Goal: Task Accomplishment & Management: Use online tool/utility

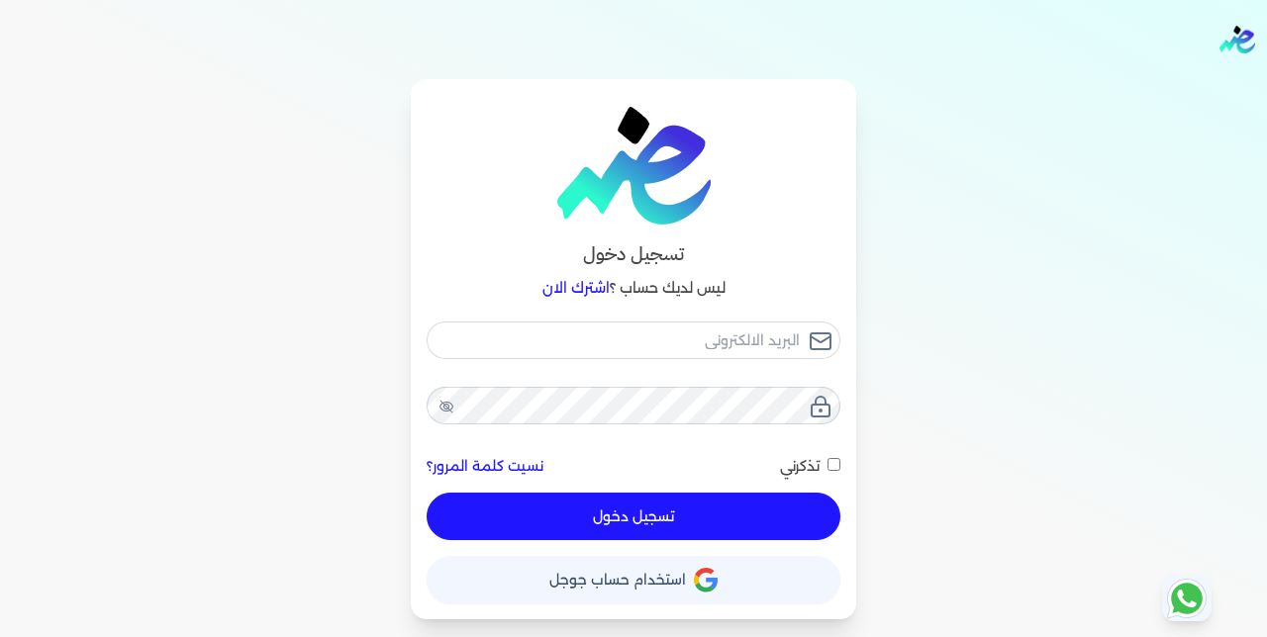
click at [769, 576] on button "حساب استخدام حساب جوجل" at bounding box center [634, 580] width 414 height 48
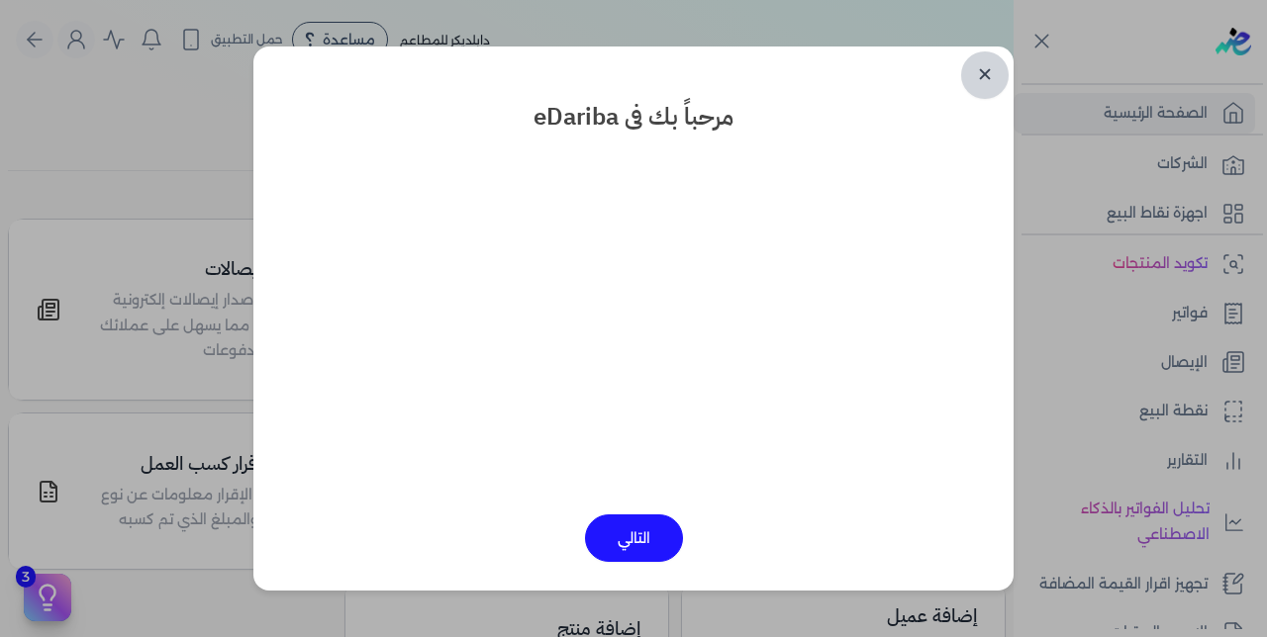
click at [988, 78] on link "✕" at bounding box center [985, 75] width 48 height 48
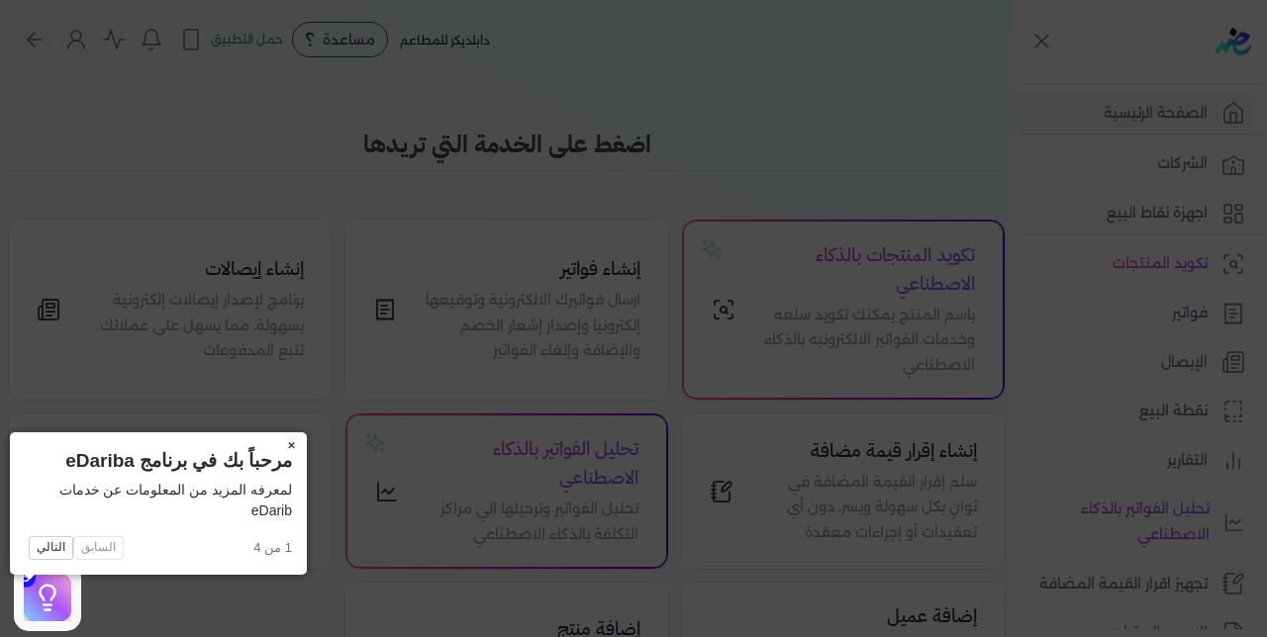
click at [275, 445] on button "×" at bounding box center [291, 447] width 32 height 28
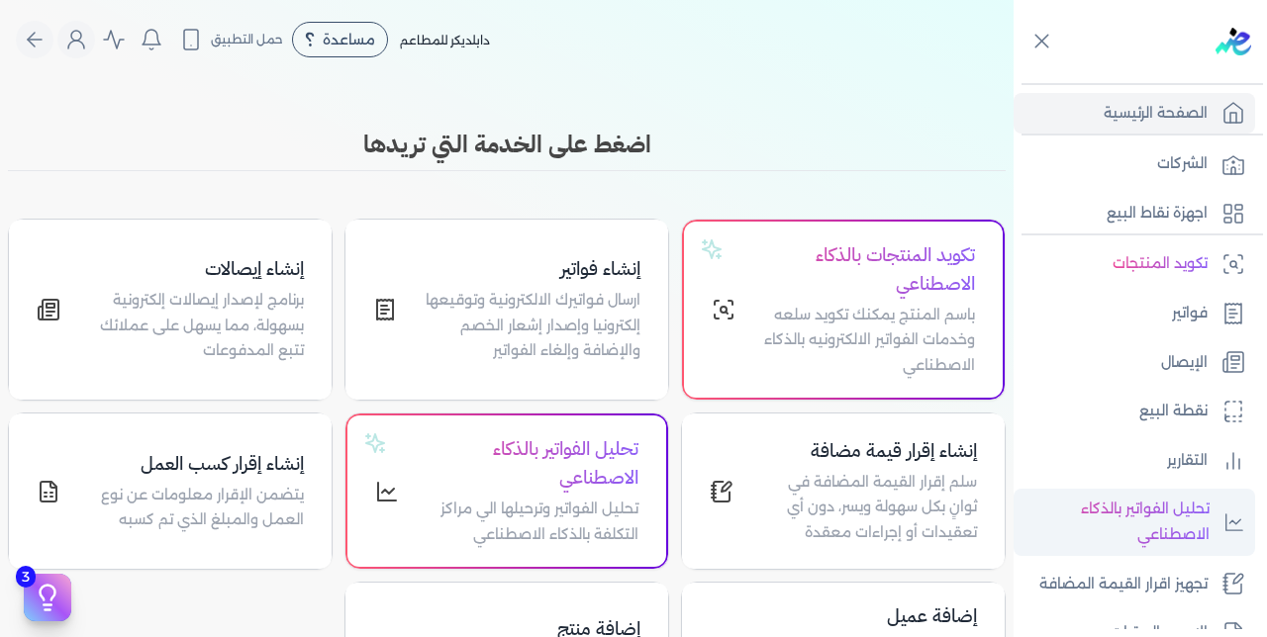
scroll to position [432, 0]
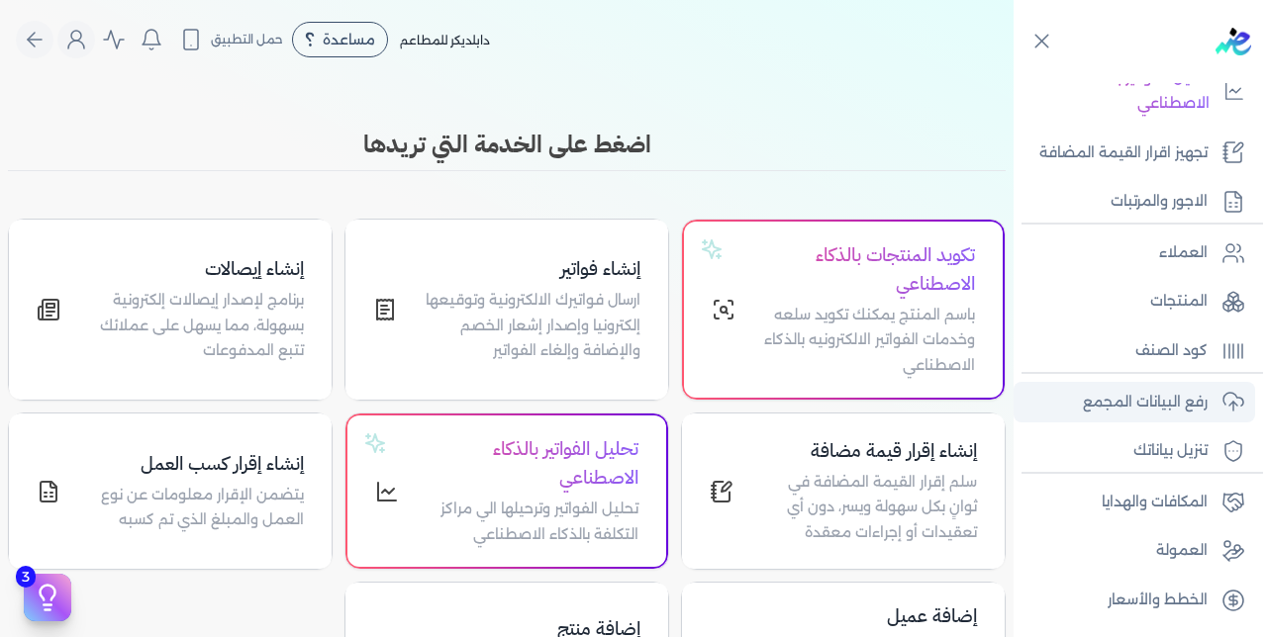
click at [1142, 394] on p "رفع البيانات المجمع" at bounding box center [1145, 403] width 125 height 26
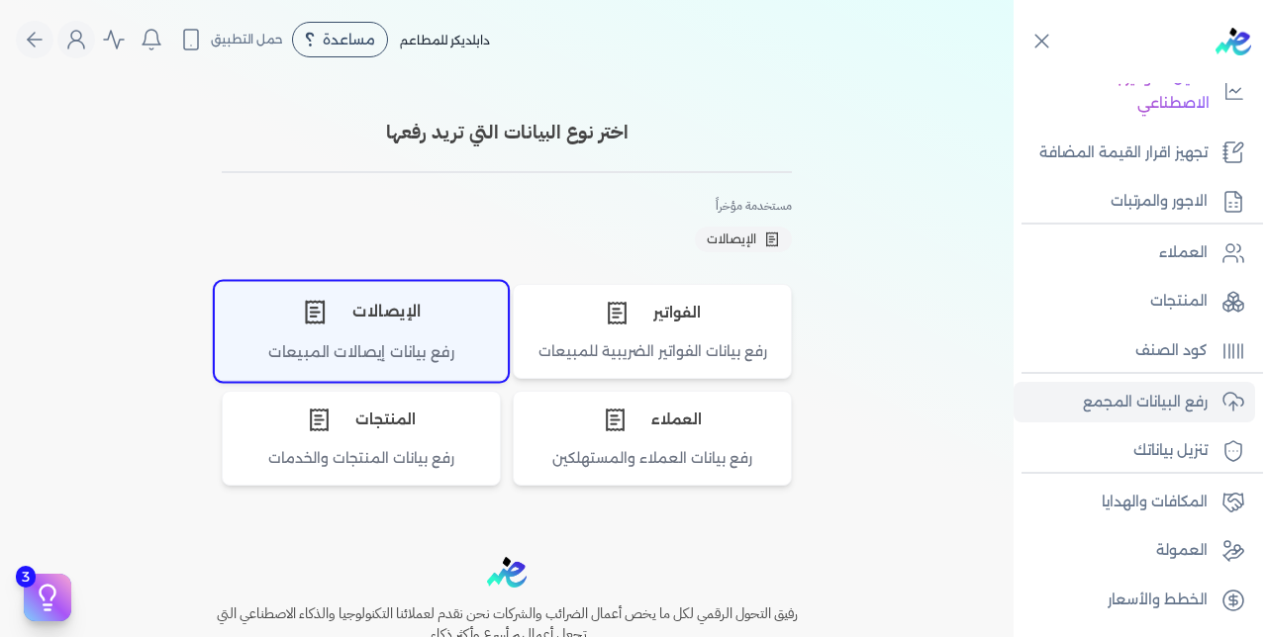
click at [338, 297] on div "الإيصالات" at bounding box center [361, 311] width 291 height 59
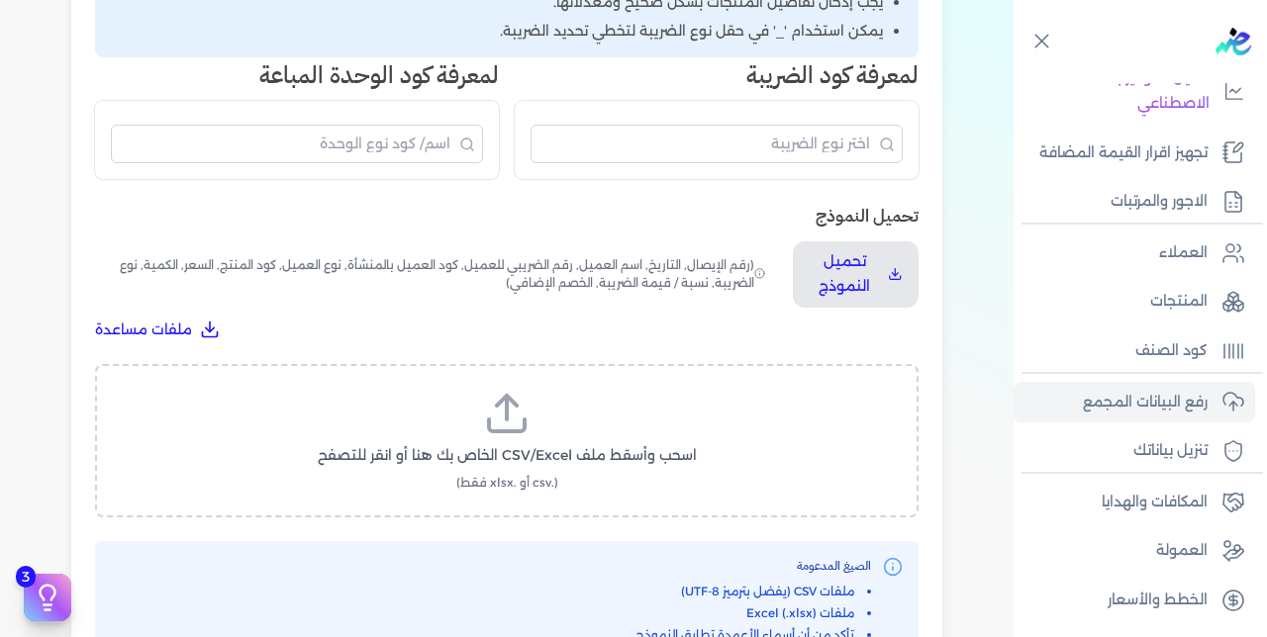
scroll to position [491, 0]
click at [585, 391] on label "اسحب وأسقط ملف CSV/Excel الخاص بك هنا أو انقر للتصفح (.csv أو .xlsx فقط)" at bounding box center [507, 442] width 772 height 102
click at [0, 0] on input "اسحب وأسقط ملف CSV/Excel الخاص بك هنا أو انقر للتصفح (.csv أو .xlsx فقط)" at bounding box center [0, 0] width 0 height 0
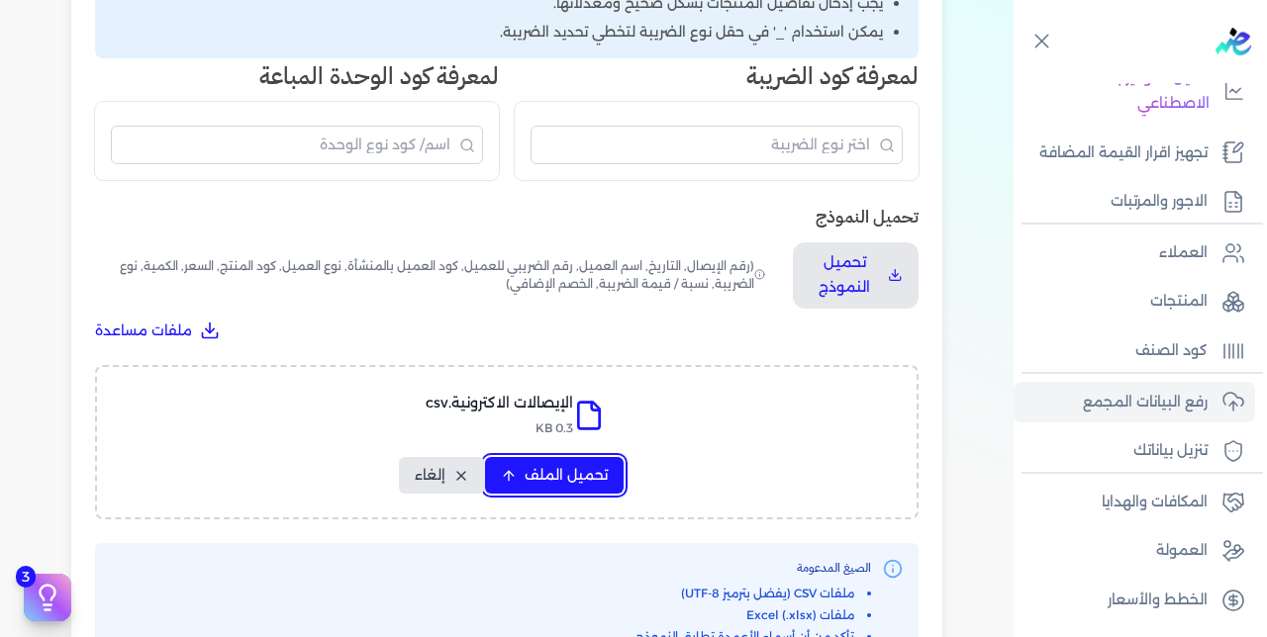
click at [549, 465] on span "تحميل الملف" at bounding box center [566, 475] width 83 height 21
select select "رقم الإيصال"
select select "سيريال المنتج"
select select "السعر"
select select "الكمية"
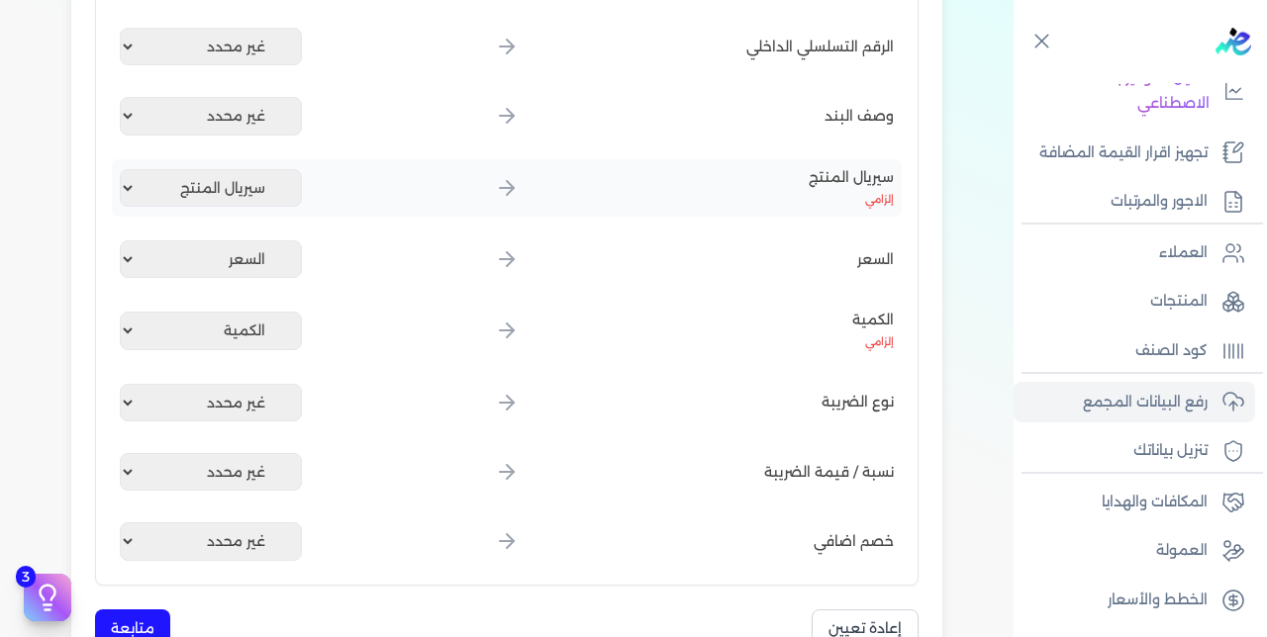
scroll to position [1146, 0]
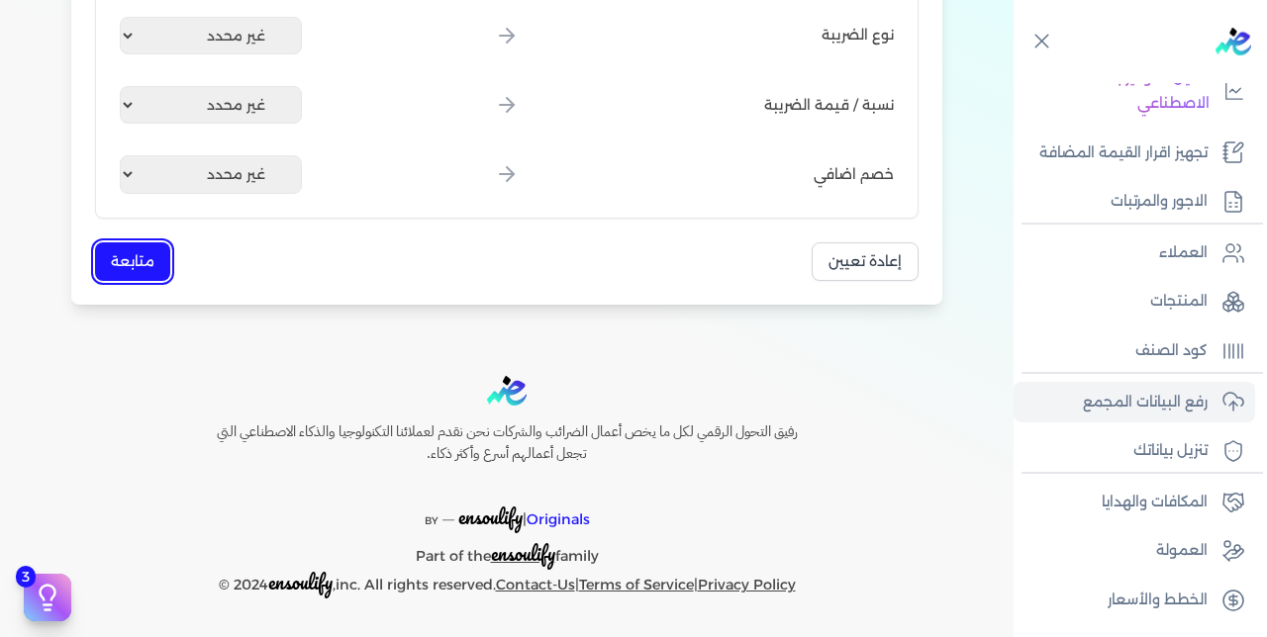
click at [137, 256] on button "متابعة" at bounding box center [132, 262] width 75 height 39
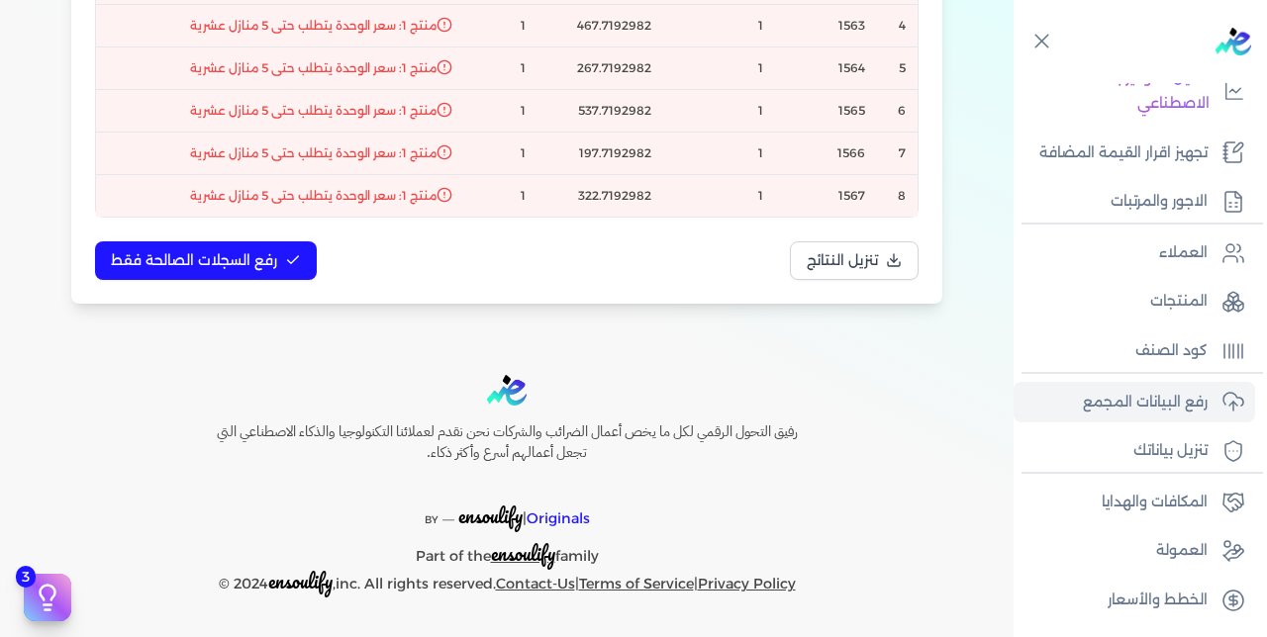
scroll to position [685, 0]
click at [199, 254] on span "رفع السجلات الصالحة فقط" at bounding box center [194, 260] width 166 height 21
click at [224, 258] on span "رفع السجلات الصالحة فقط" at bounding box center [194, 260] width 166 height 21
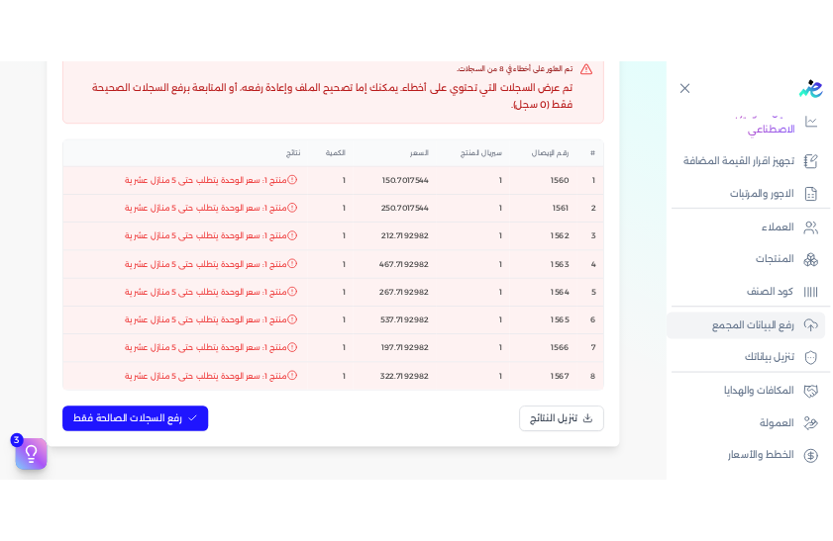
scroll to position [387, 0]
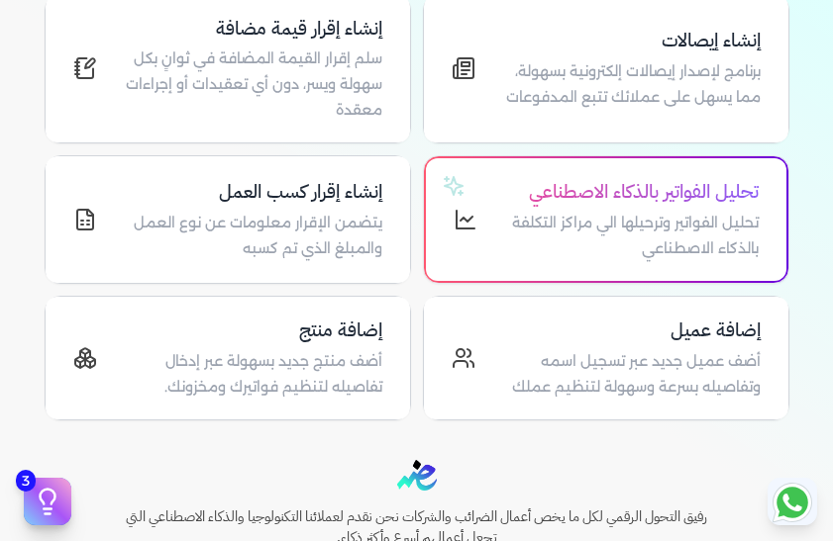
scroll to position [435, 0]
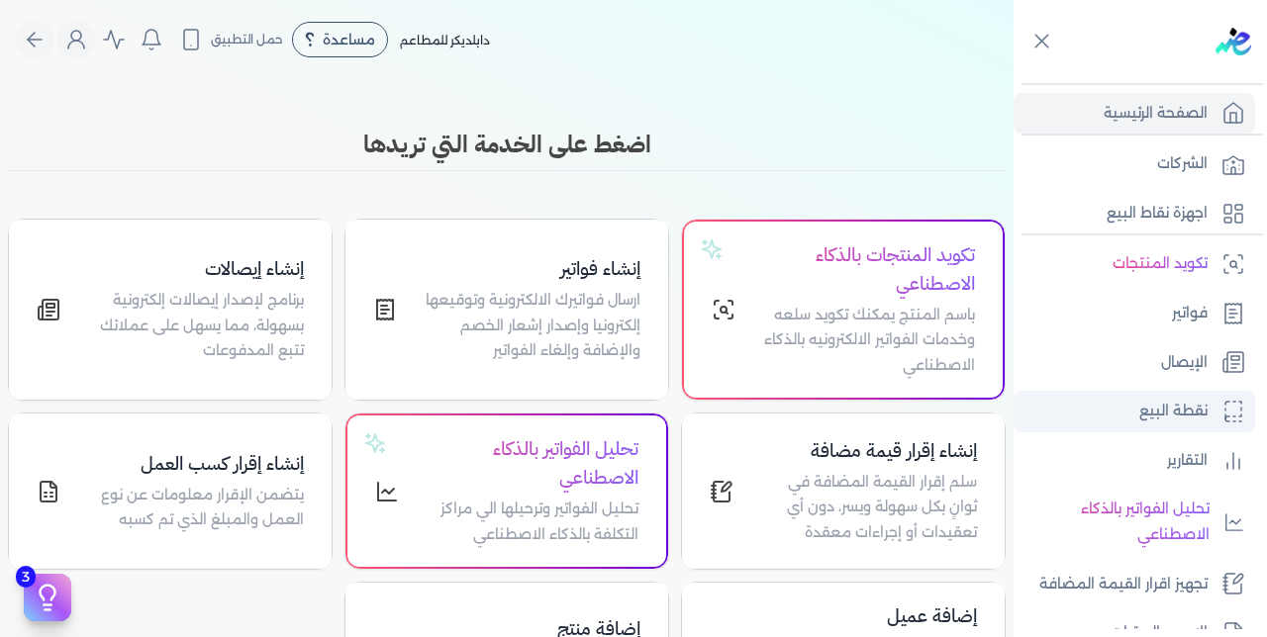
scroll to position [432, 0]
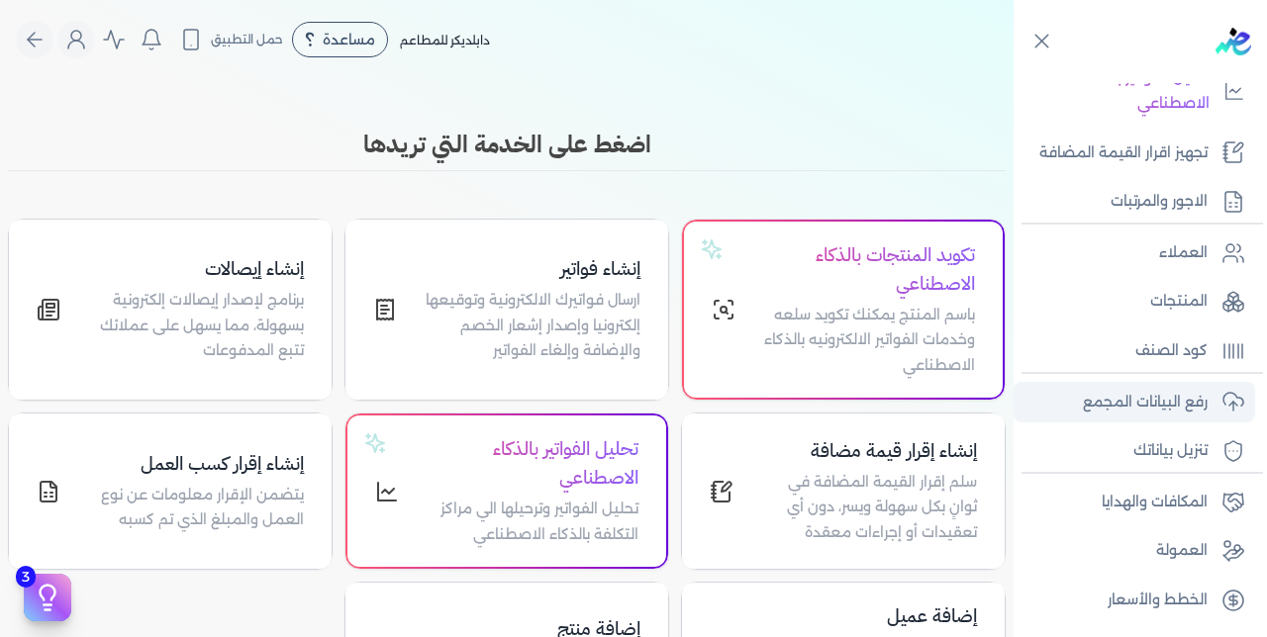
click at [1136, 393] on p "رفع البيانات المجمع" at bounding box center [1145, 403] width 125 height 26
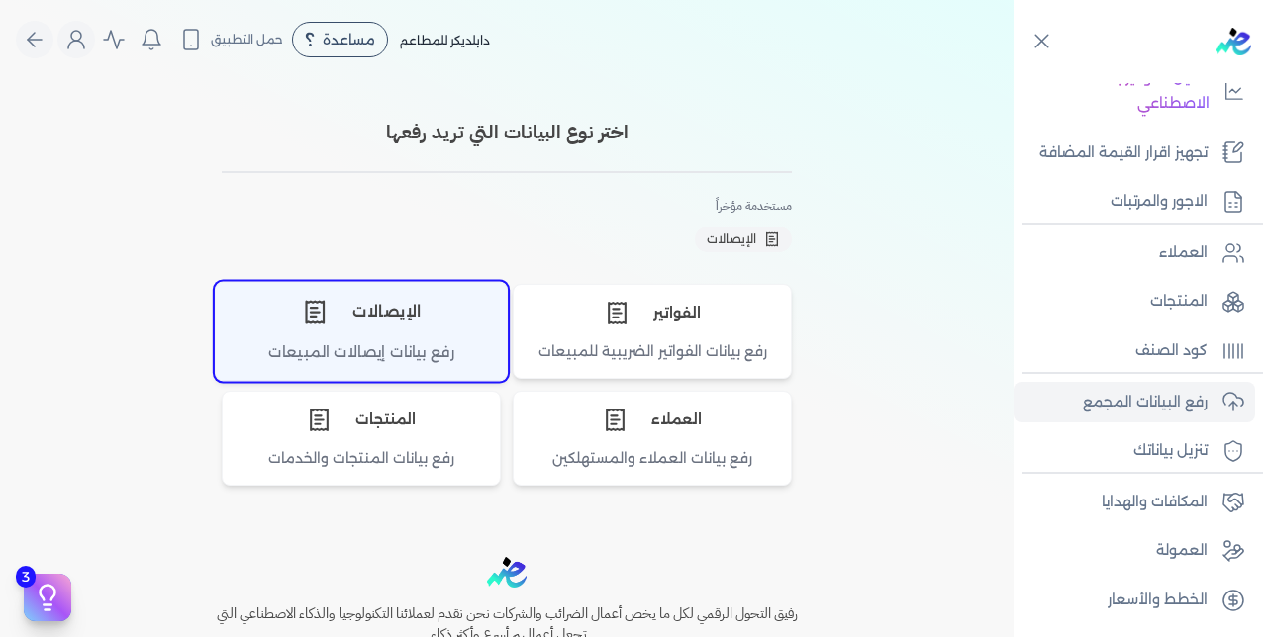
click at [356, 316] on div "الإيصالات" at bounding box center [361, 311] width 291 height 59
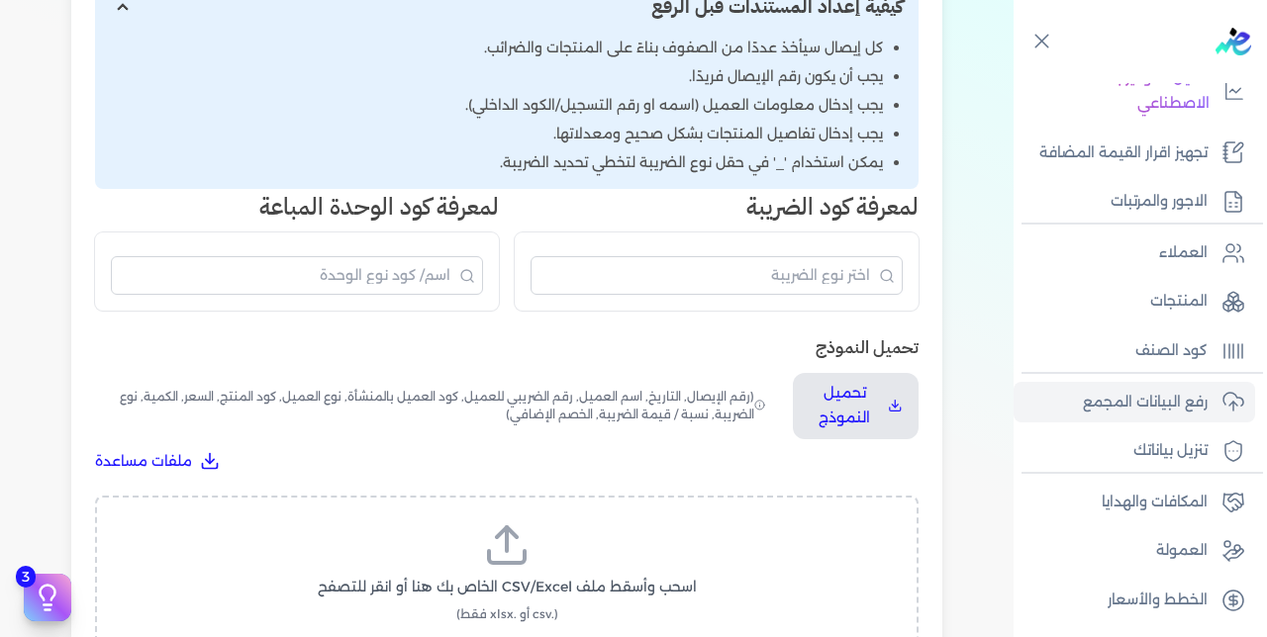
scroll to position [371, 0]
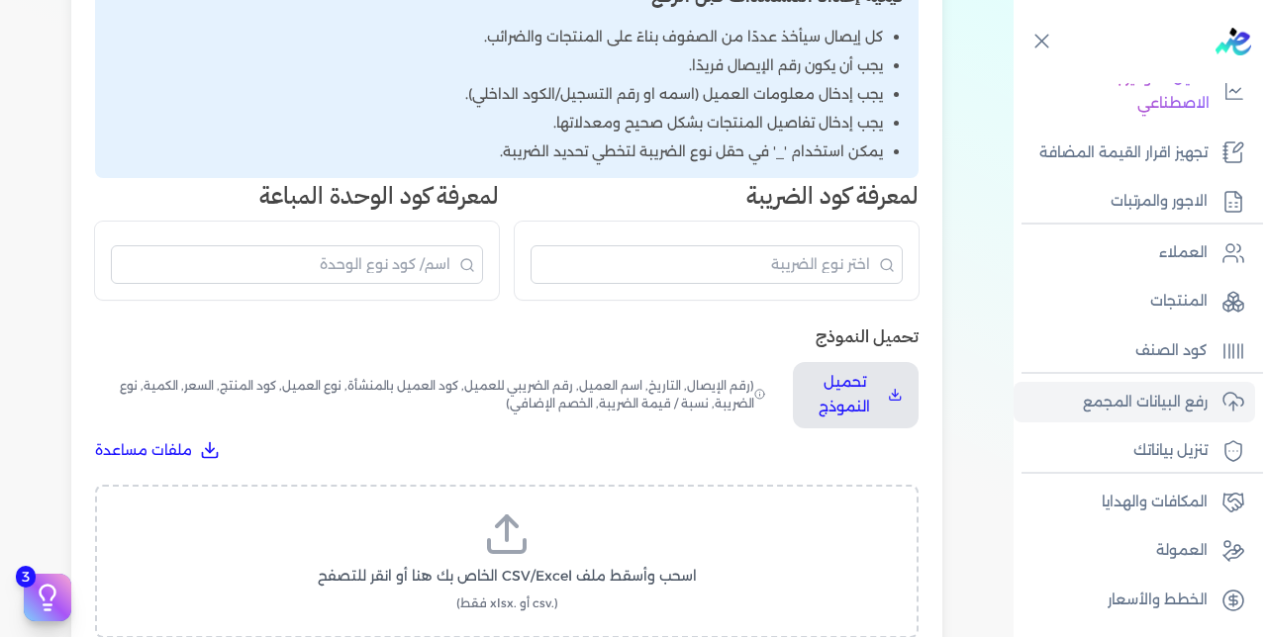
click at [576, 511] on label "اسحب وأسقط ملف CSV/Excel الخاص بك هنا أو انقر للتصفح (.csv أو .xlsx فقط)" at bounding box center [507, 562] width 772 height 102
click at [0, 0] on input "اسحب وأسقط ملف CSV/Excel الخاص بك هنا أو انقر للتصفح (.csv أو .xlsx فقط)" at bounding box center [0, 0] width 0 height 0
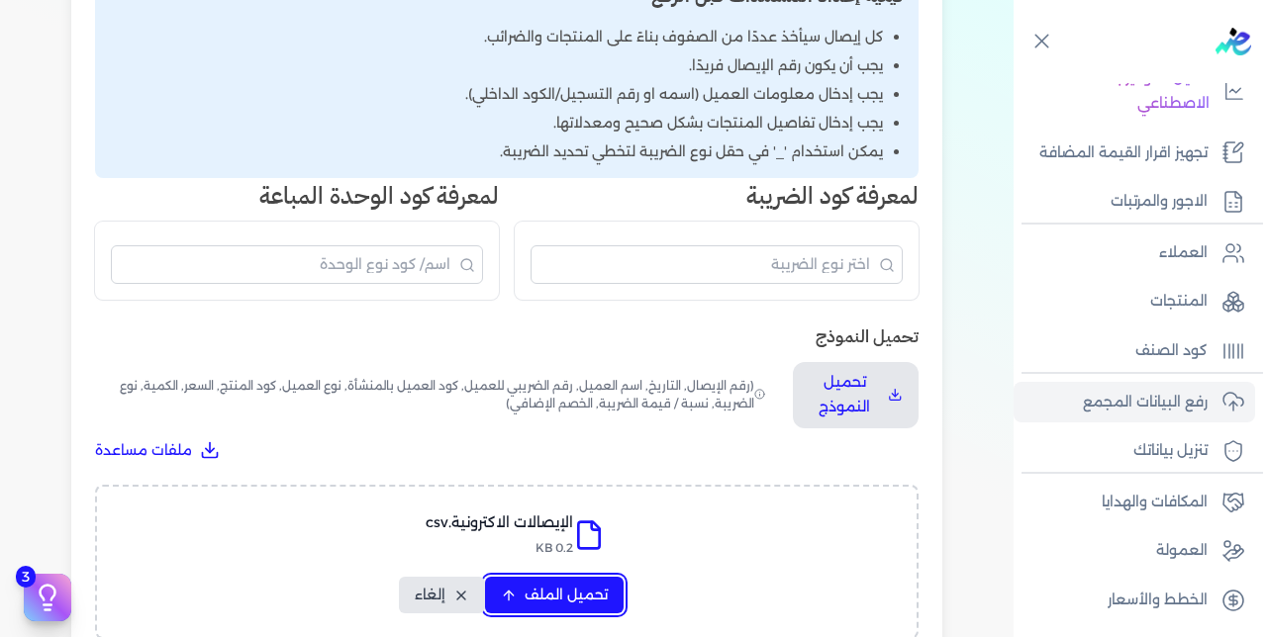
click at [540, 585] on span "تحميل الملف" at bounding box center [566, 595] width 83 height 21
select select "رقم الإيصال"
select select "سيريال المنتج"
select select "السعر"
select select "الكمية"
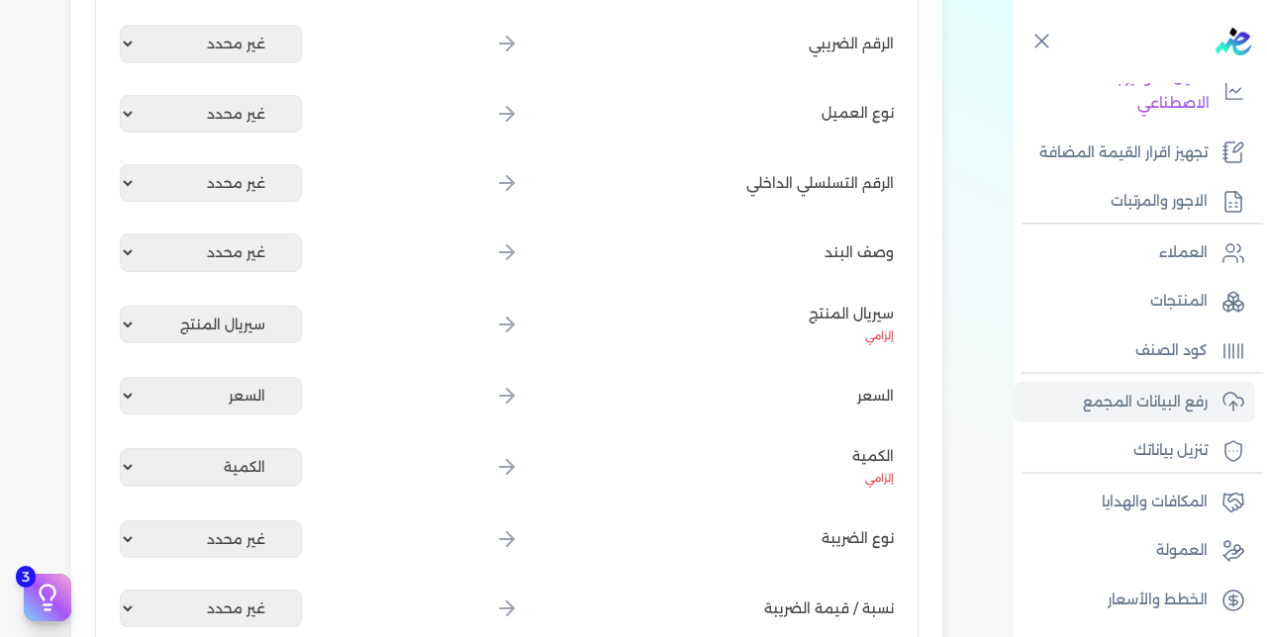
scroll to position [926, 0]
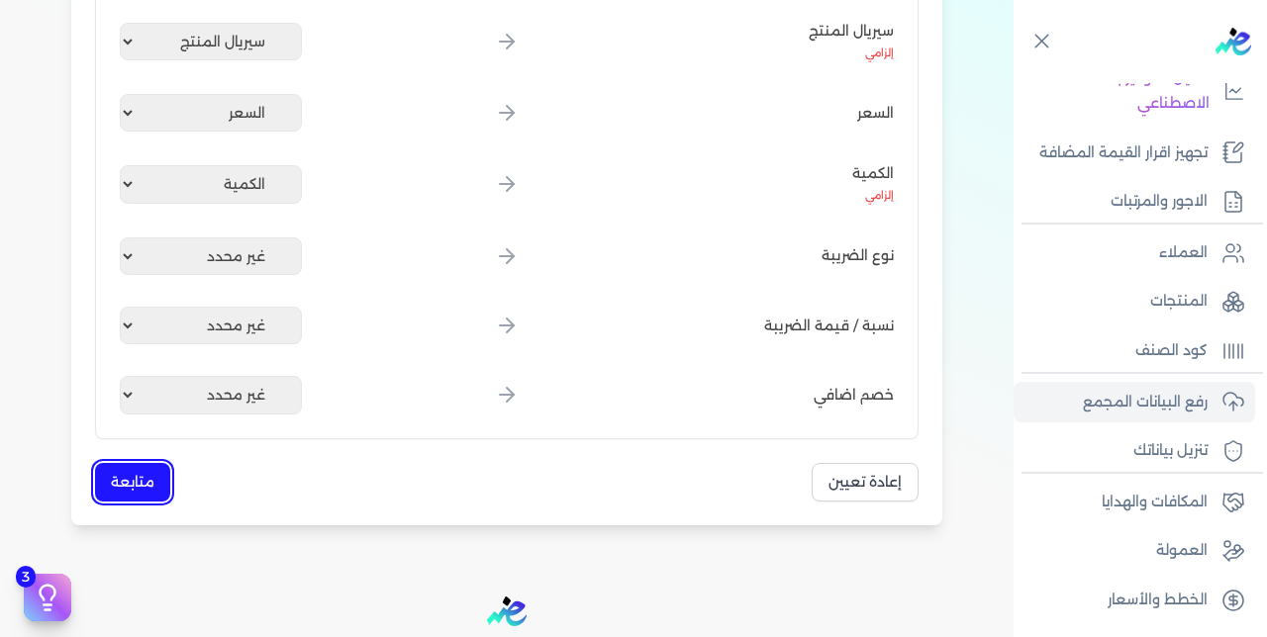
click at [118, 478] on button "متابعة" at bounding box center [132, 482] width 75 height 39
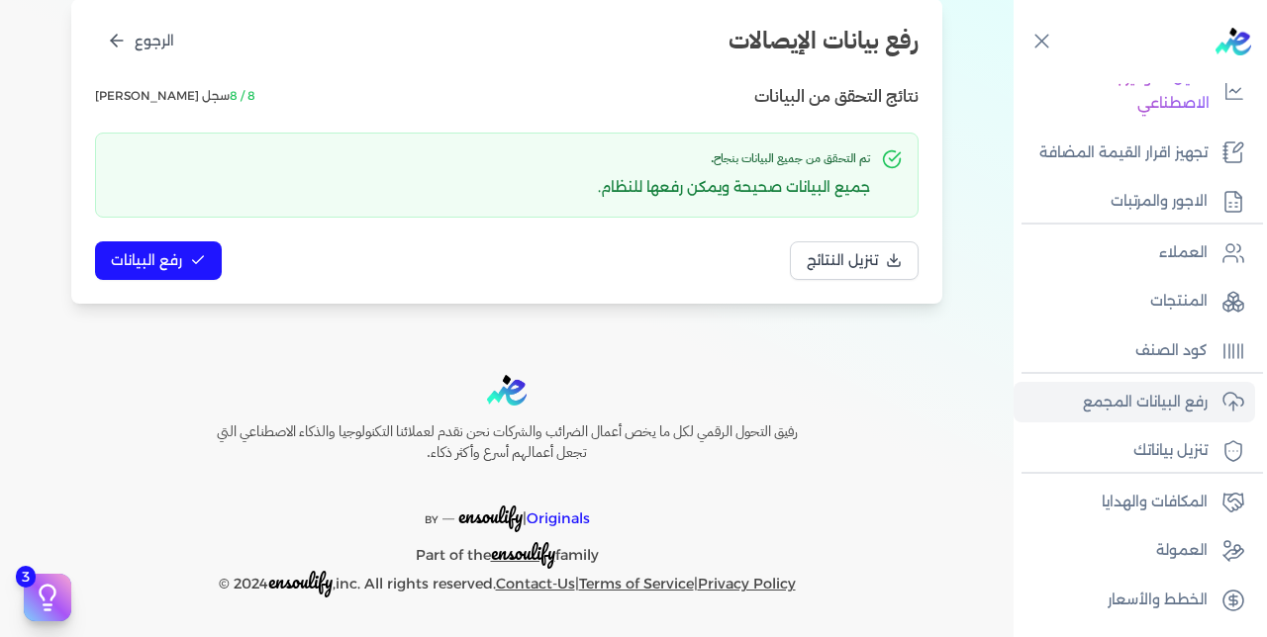
scroll to position [254, 0]
click at [153, 258] on span "رفع البيانات" at bounding box center [146, 260] width 71 height 21
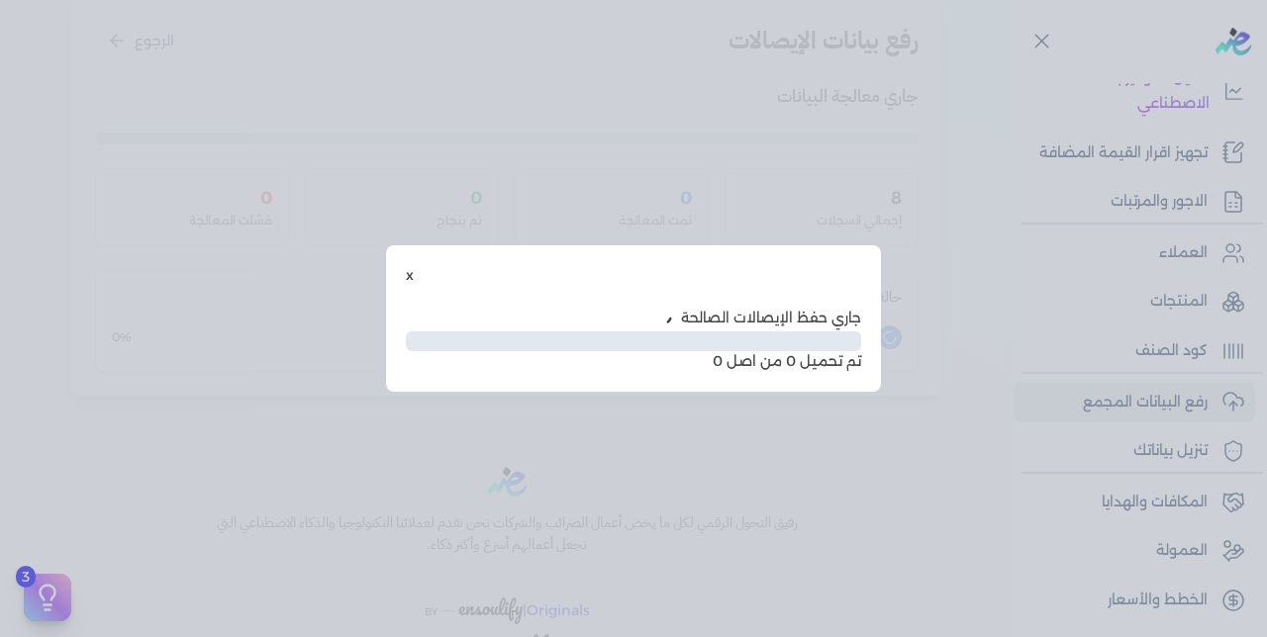
scroll to position [146, 0]
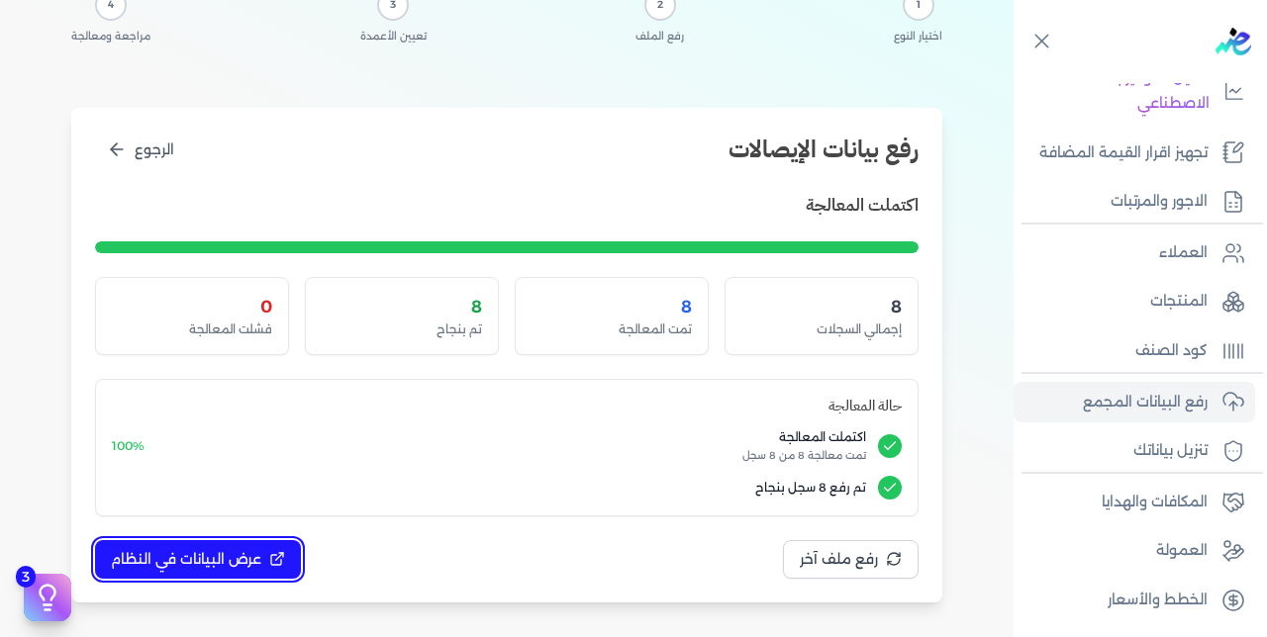
click at [214, 549] on span "عرض البيانات في النظام" at bounding box center [186, 559] width 150 height 21
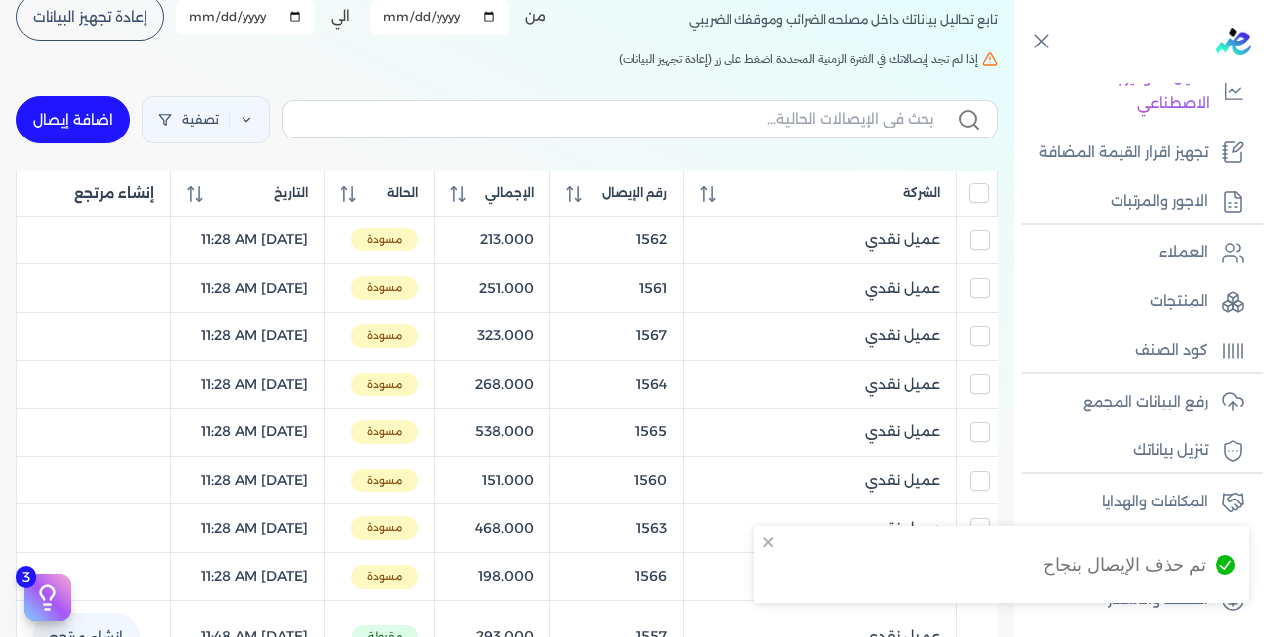
click at [973, 195] on input "All items unselected" at bounding box center [979, 193] width 20 height 20
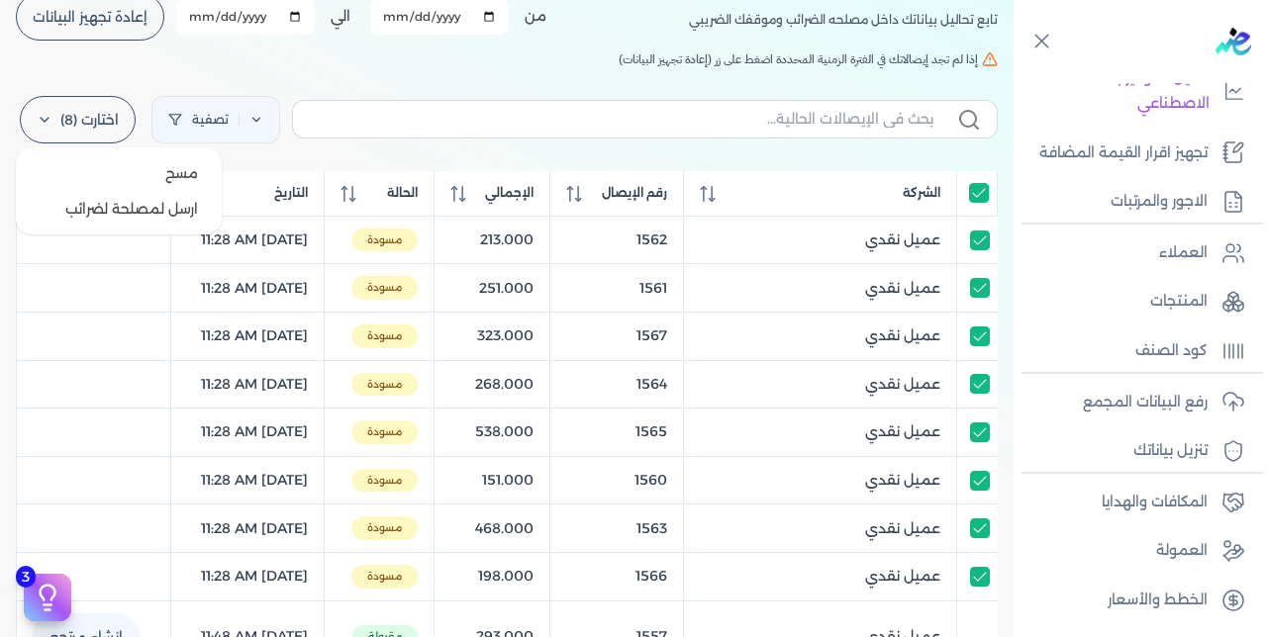
click at [136, 122] on label "اختارت (8)" at bounding box center [78, 120] width 116 height 48
click at [160, 213] on button "ارسل لمصلحة لضرائب" at bounding box center [119, 209] width 190 height 36
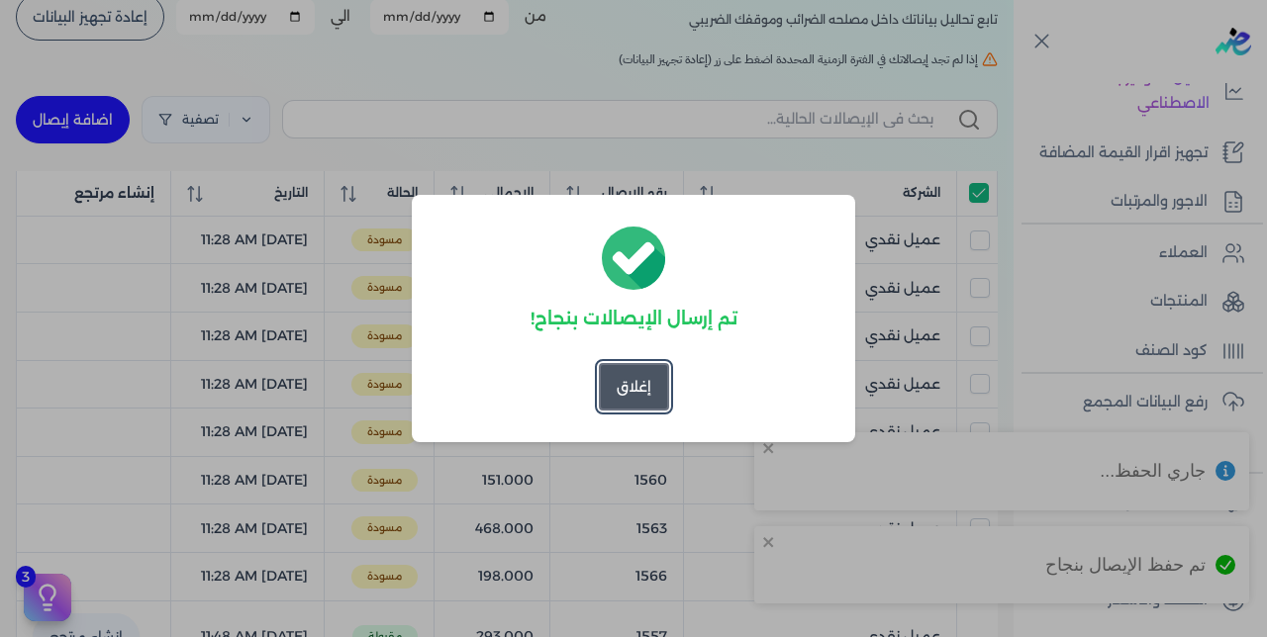
click at [632, 381] on button "إغلاق" at bounding box center [634, 387] width 70 height 48
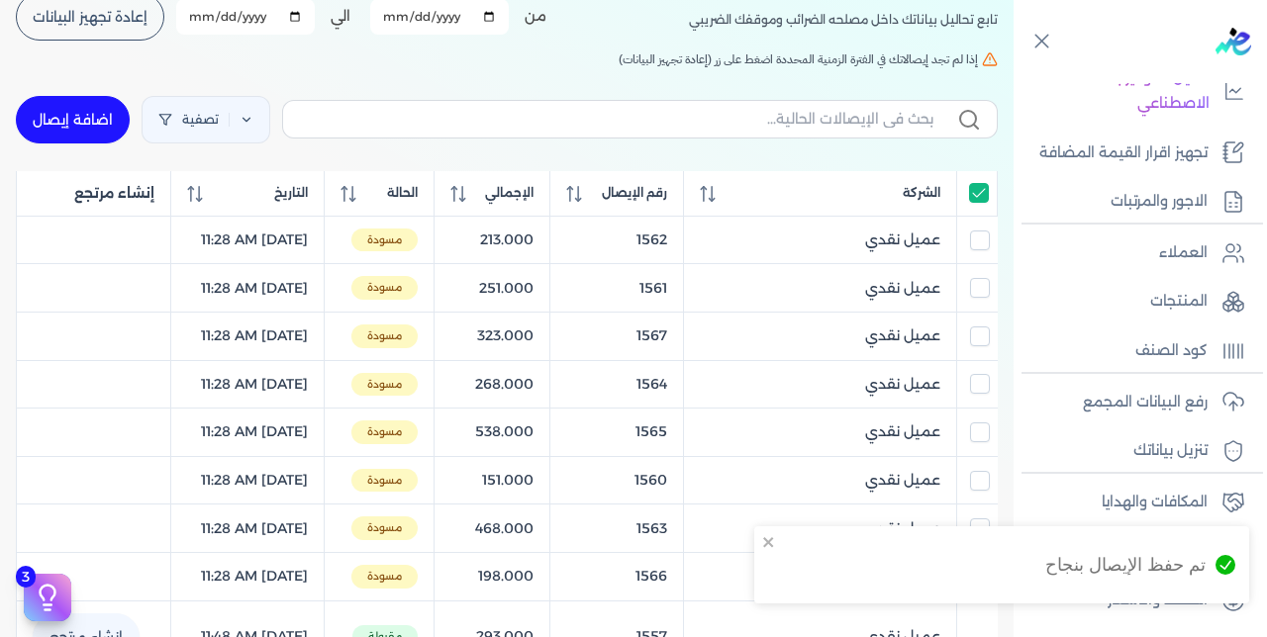
click at [982, 193] on input "All items selected" at bounding box center [979, 193] width 20 height 20
checkbox input "false"
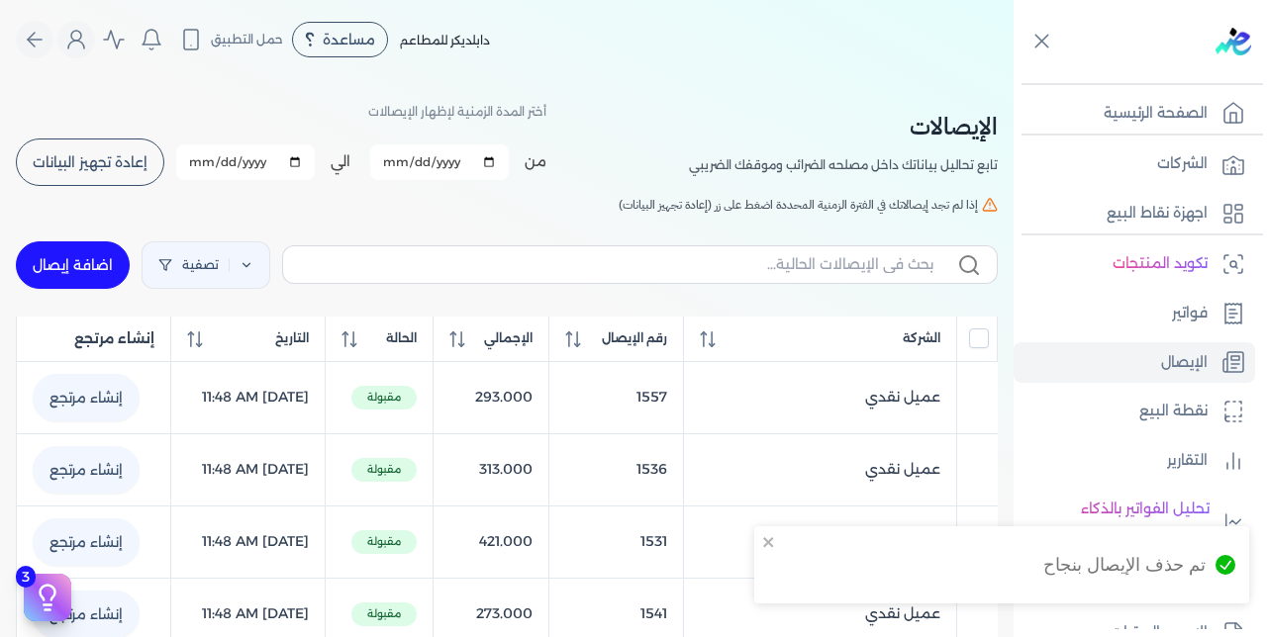
click at [83, 160] on span "إعادة تجهيز البيانات" at bounding box center [90, 162] width 115 height 14
checkbox input "false"
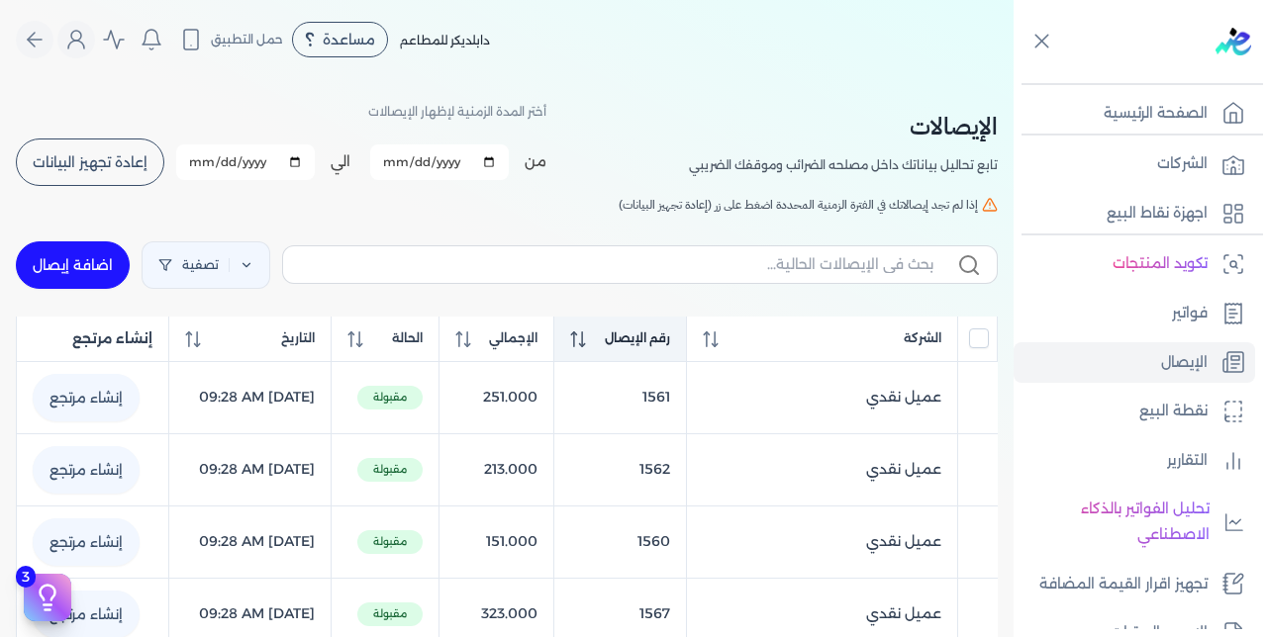
click at [652, 331] on span "رقم الإيصال" at bounding box center [637, 339] width 65 height 18
